Goal: Task Accomplishment & Management: Complete application form

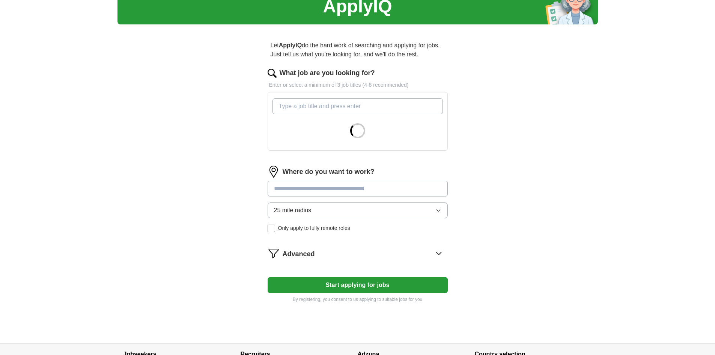
scroll to position [24, 0]
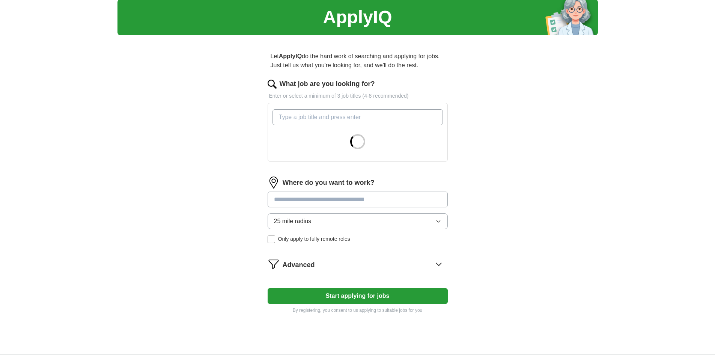
click at [369, 118] on input "What job are you looking for?" at bounding box center [358, 117] width 170 height 16
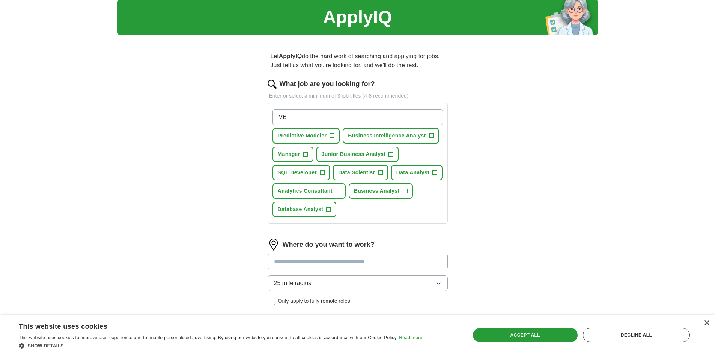
type input "V"
type input "Busine"
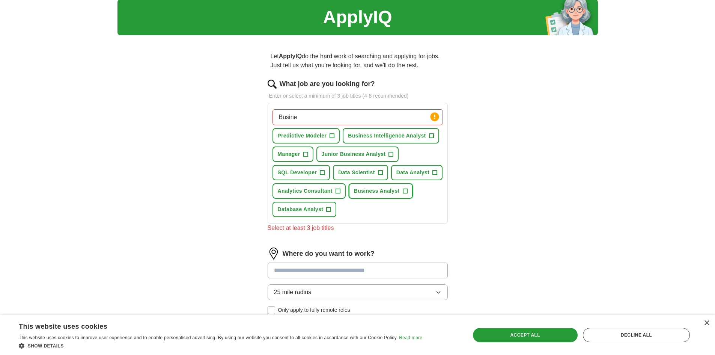
click at [391, 194] on span "Business Analyst" at bounding box center [377, 191] width 46 height 8
click at [324, 191] on span "Analytics Consultant" at bounding box center [305, 191] width 55 height 8
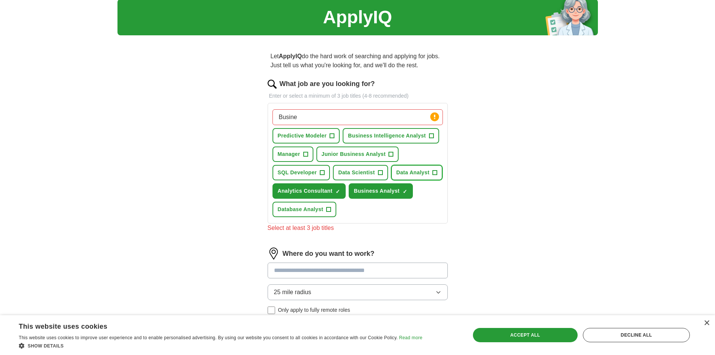
click at [412, 174] on span "Data Analyst" at bounding box center [412, 173] width 33 height 8
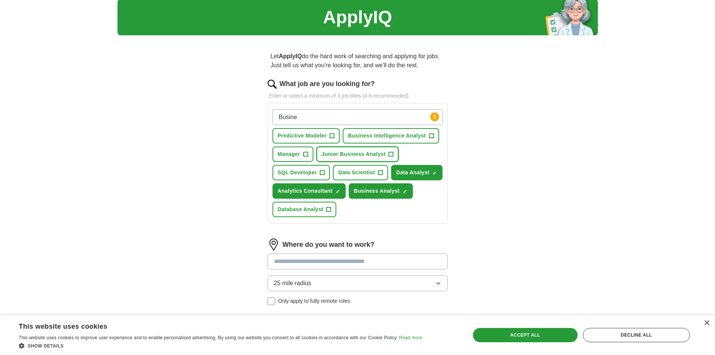
click at [342, 154] on span "Junior Business Analyst" at bounding box center [354, 154] width 64 height 8
drag, startPoint x: 287, startPoint y: 167, endPoint x: 294, endPoint y: 170, distance: 7.6
click at [288, 167] on button "SQL Developer +" at bounding box center [302, 172] width 58 height 15
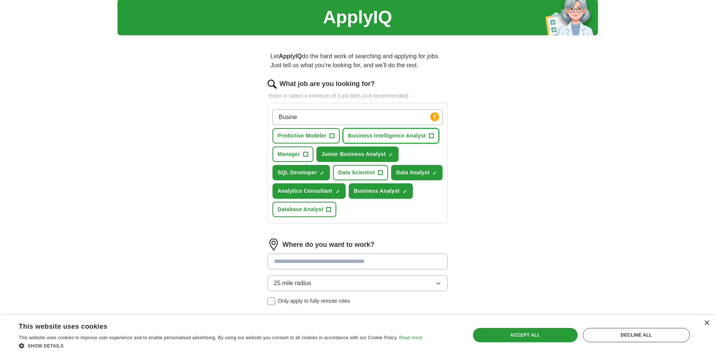
click at [404, 134] on span "Business Intelligence Analyst" at bounding box center [387, 136] width 78 height 8
click at [325, 211] on button "Database Analyst +" at bounding box center [305, 209] width 64 height 15
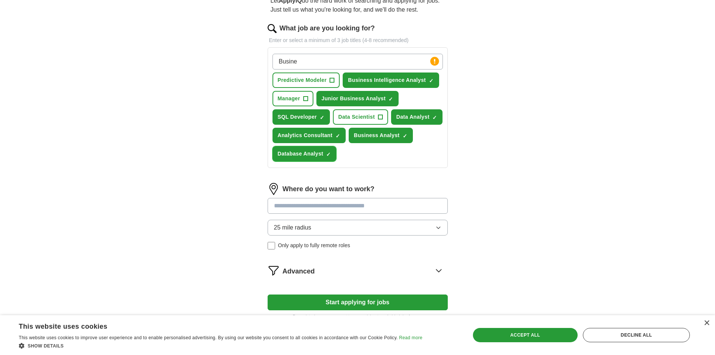
scroll to position [99, 0]
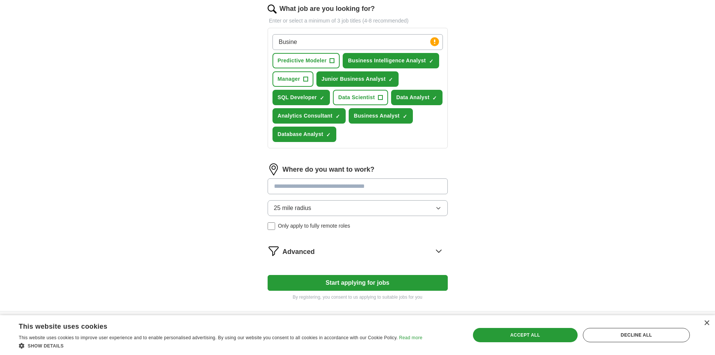
click at [340, 184] on input at bounding box center [358, 186] width 180 height 16
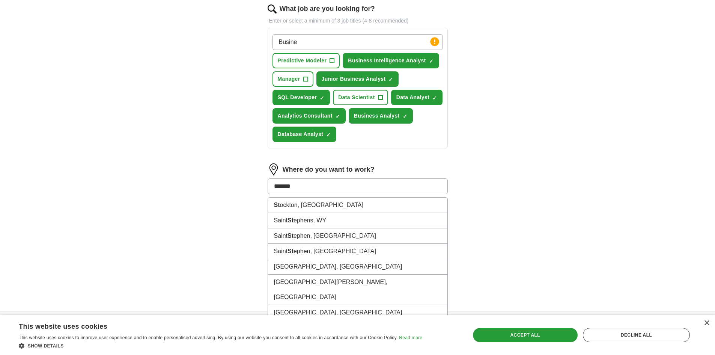
type input "********"
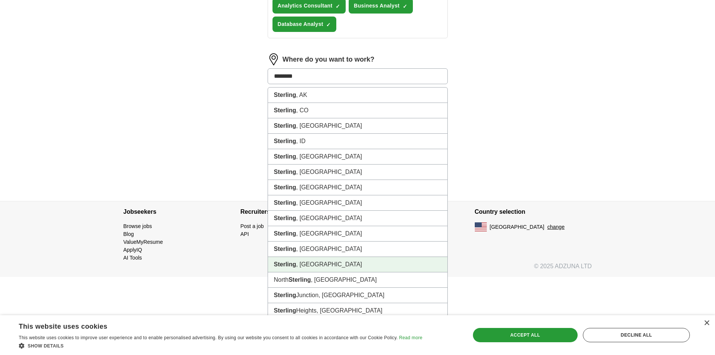
scroll to position [211, 0]
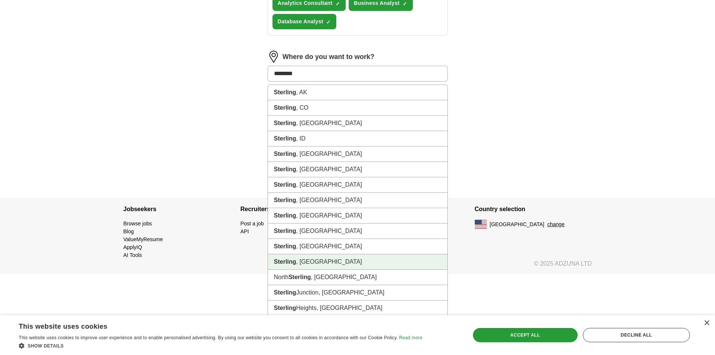
click at [286, 259] on strong "Sterling" at bounding box center [285, 261] width 23 height 6
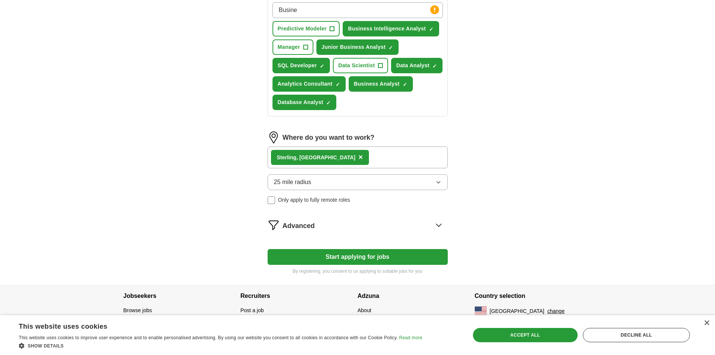
click at [338, 183] on button "25 mile radius" at bounding box center [358, 182] width 180 height 16
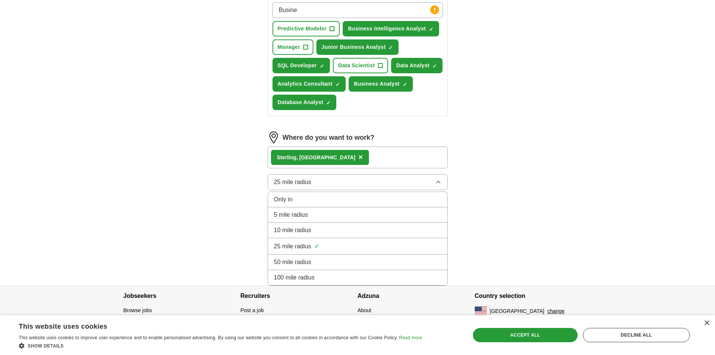
drag, startPoint x: 301, startPoint y: 259, endPoint x: 297, endPoint y: 257, distance: 5.4
click at [302, 259] on span "50 mile radius" at bounding box center [293, 262] width 38 height 9
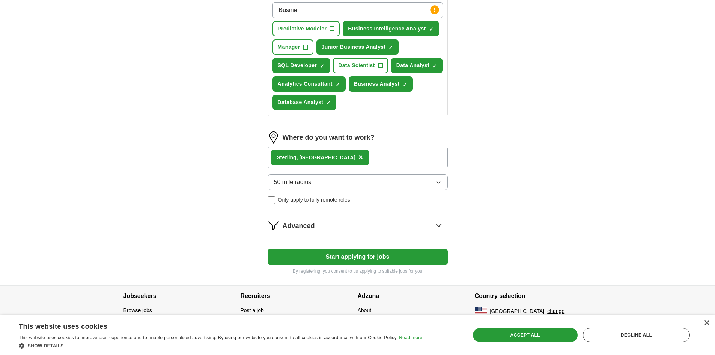
click at [206, 191] on div "ApplyIQ Let ApplyIQ do the hard work of searching and applying for jobs. Just t…" at bounding box center [358, 88] width 481 height 393
click at [398, 258] on button "Start applying for jobs" at bounding box center [358, 257] width 180 height 16
select select "**"
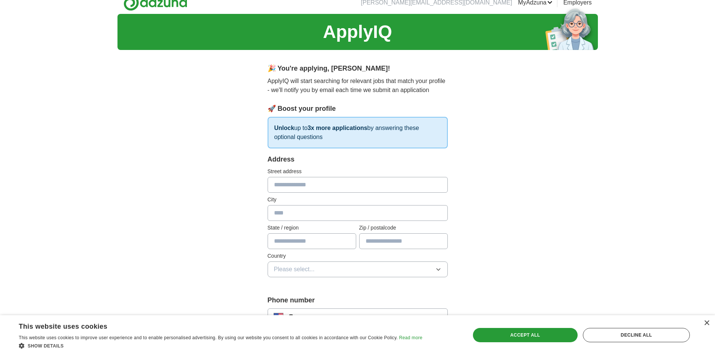
scroll to position [0, 0]
